Goal: Communication & Community: Answer question/provide support

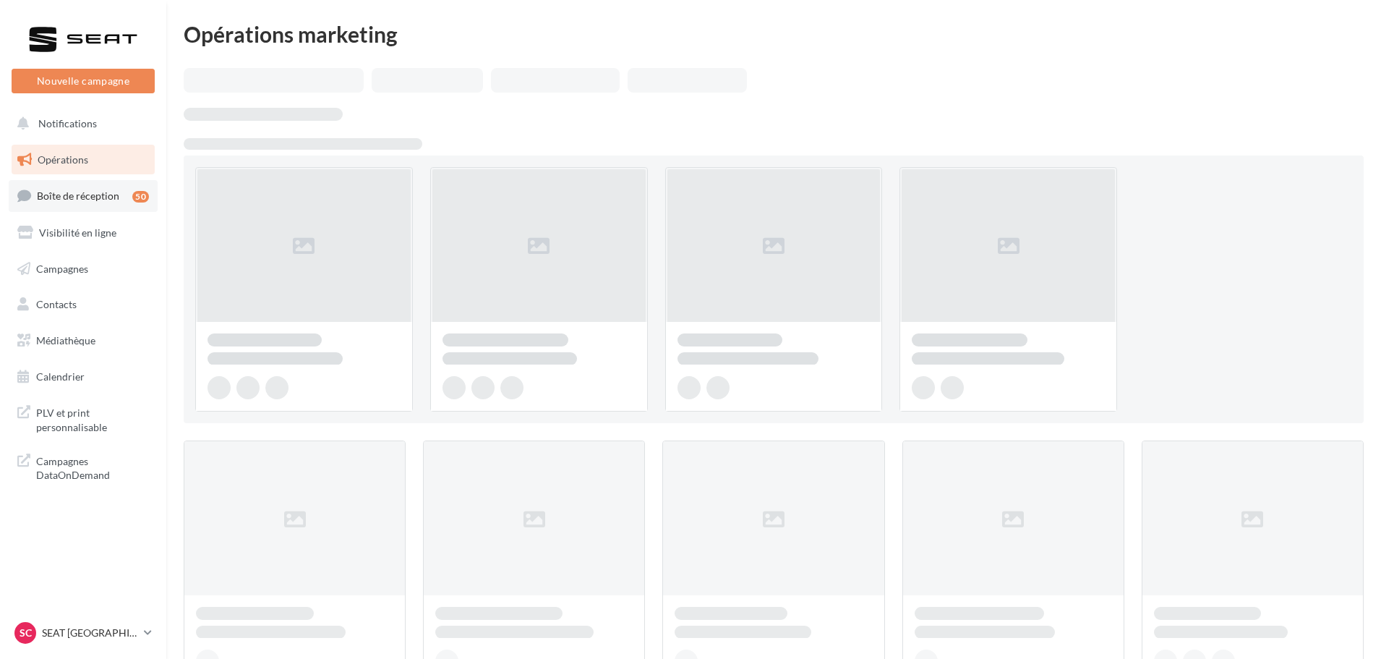
click at [89, 185] on link "Boîte de réception 50" at bounding box center [83, 195] width 149 height 31
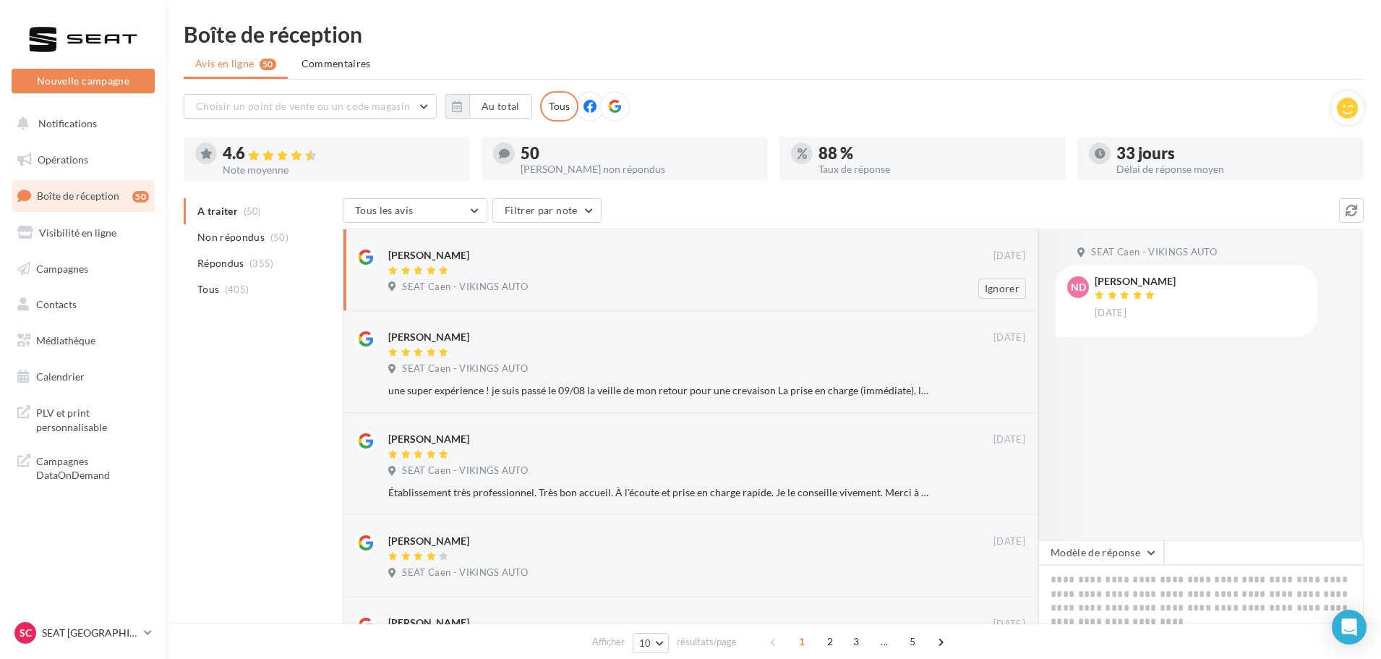
click at [654, 296] on div "Nicolas Duval 09 sept. SEAT Caen - VIKINGS AUTO Ignorer" at bounding box center [706, 273] width 637 height 52
click at [1063, 551] on button "Modèle de réponse" at bounding box center [1101, 552] width 126 height 25
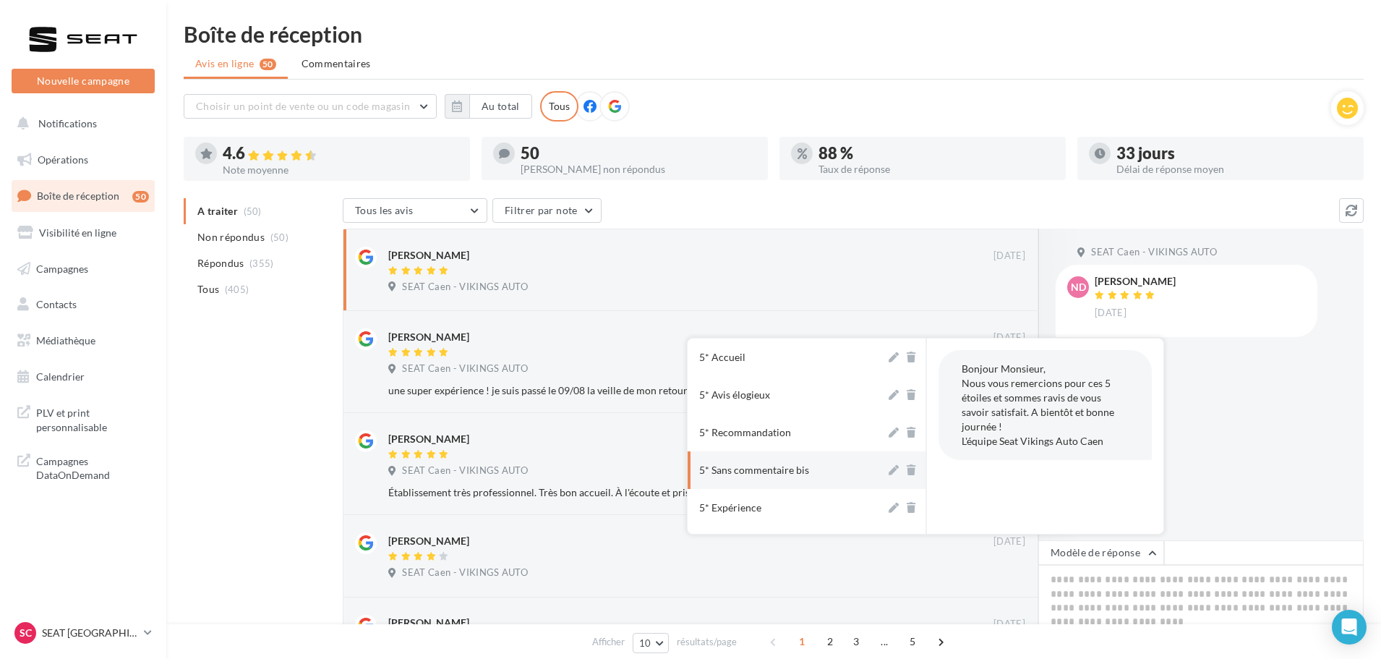
click at [822, 471] on button "5* Sans commentaire bis" at bounding box center [787, 470] width 198 height 38
type textarea "**********"
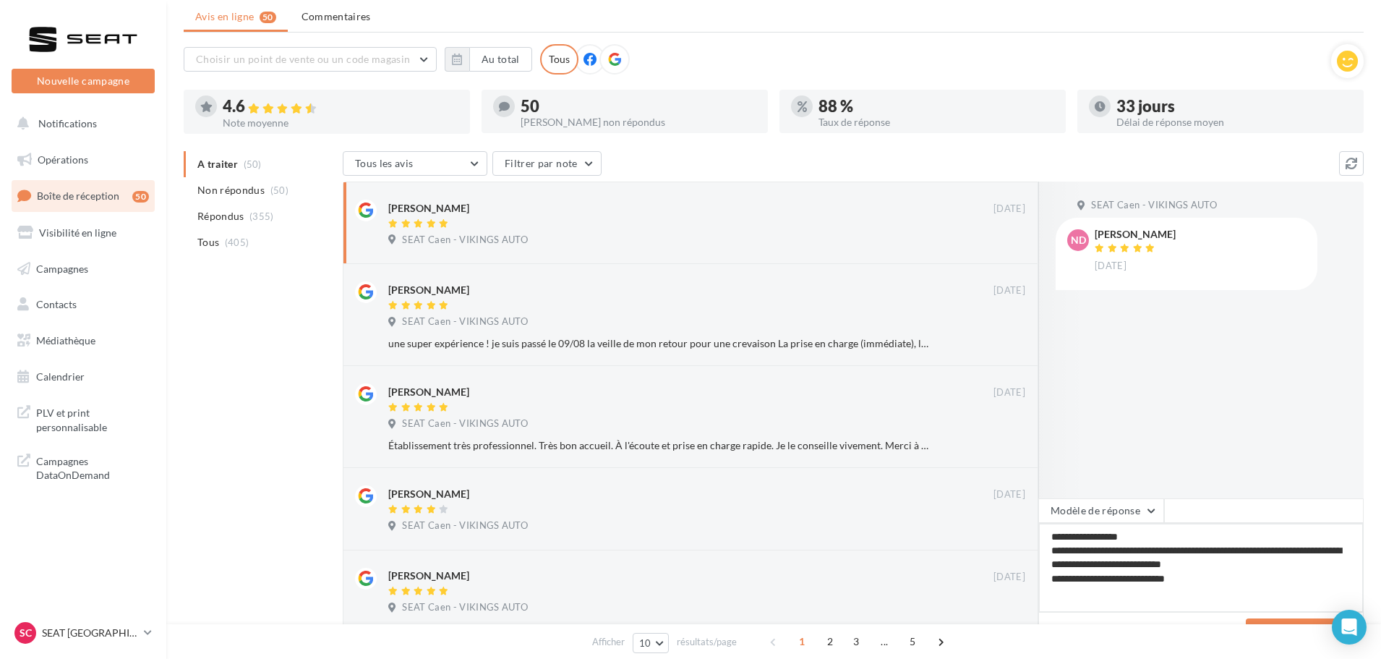
scroll to position [72, 0]
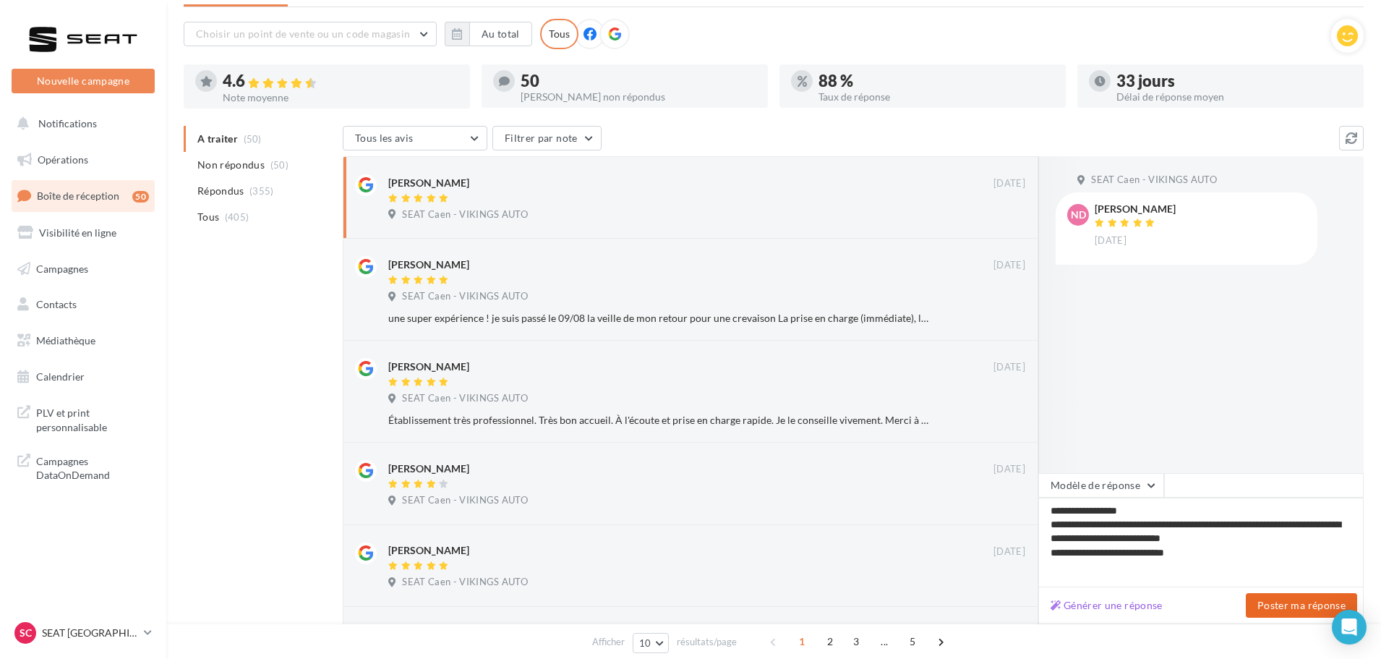
click at [1310, 605] on button "Poster ma réponse" at bounding box center [1301, 605] width 111 height 25
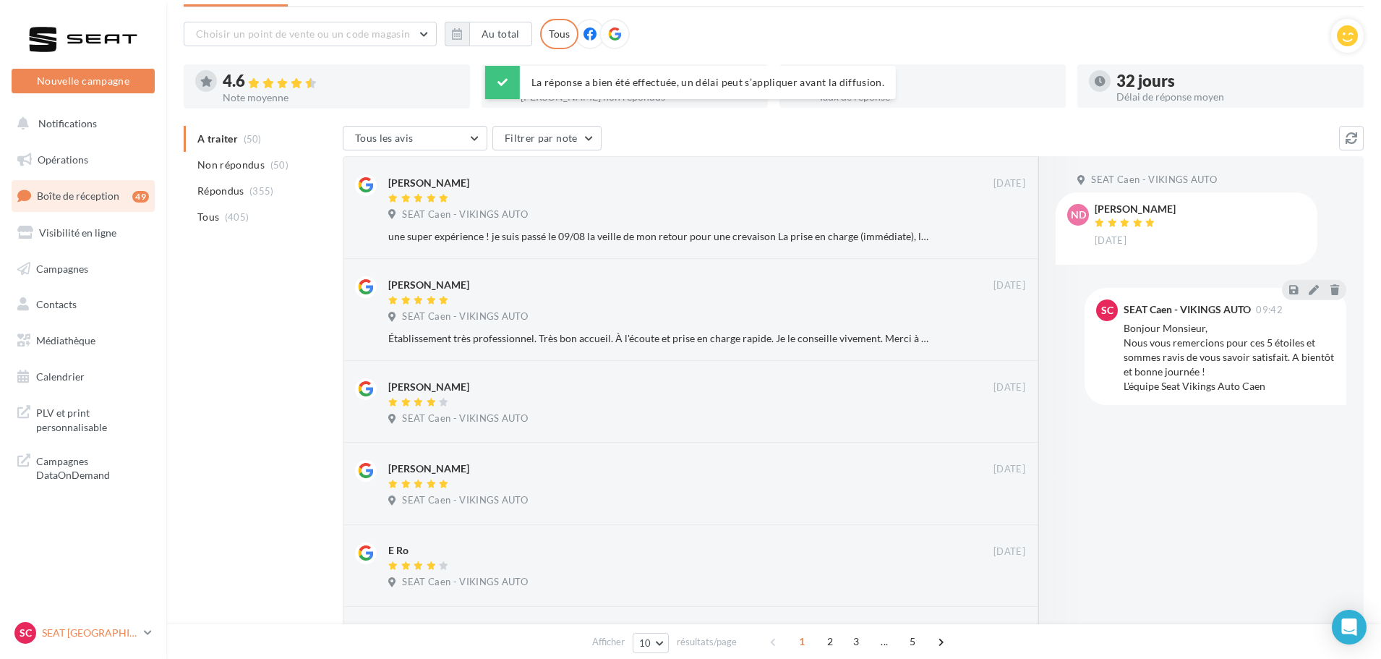
click at [61, 623] on div "SC SEAT CAEN SEAT-IFS" at bounding box center [76, 633] width 124 height 22
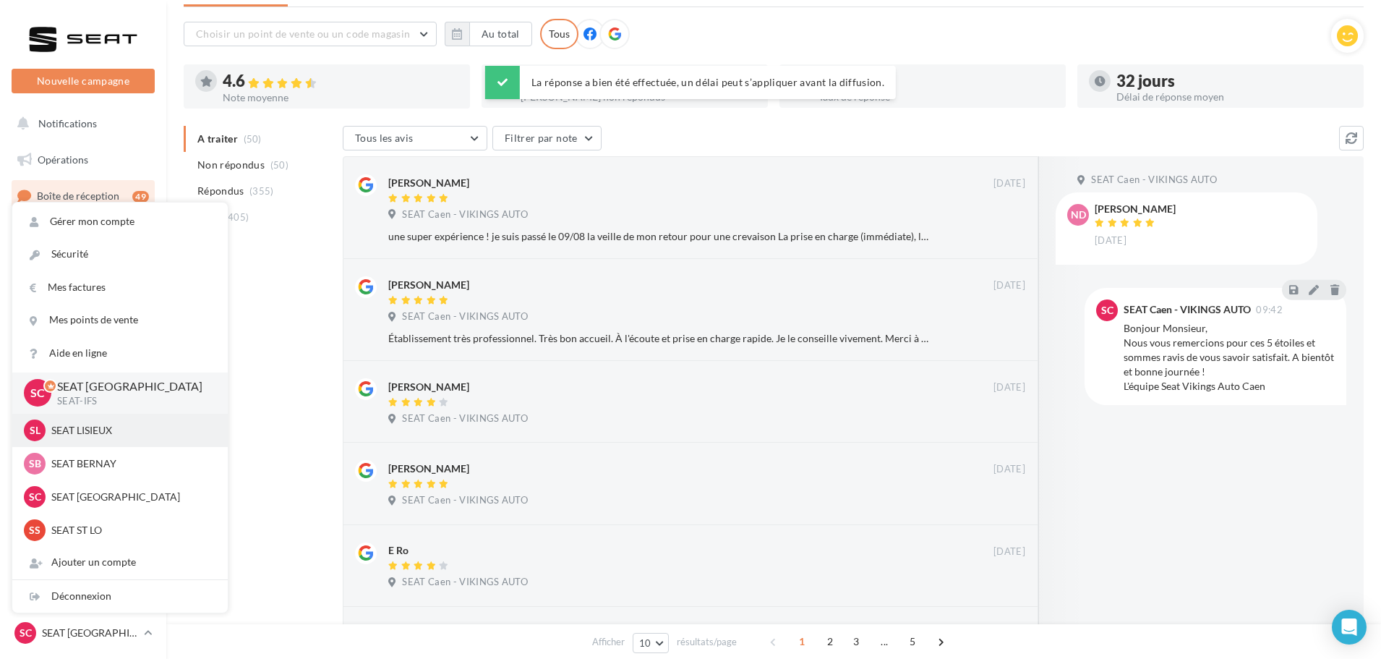
click at [99, 436] on p "SEAT LISIEUX" at bounding box center [130, 430] width 159 height 14
